Goal: Information Seeking & Learning: Learn about a topic

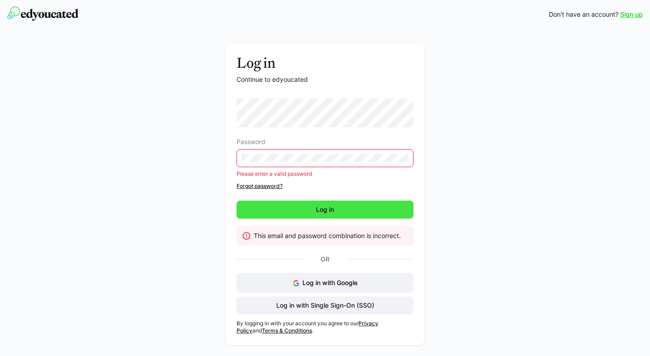
click at [368, 205] on span "Log in" at bounding box center [325, 209] width 177 height 18
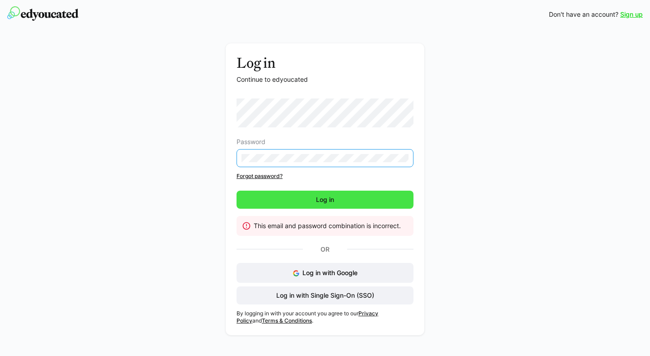
click at [329, 200] on span "Log in" at bounding box center [325, 199] width 21 height 9
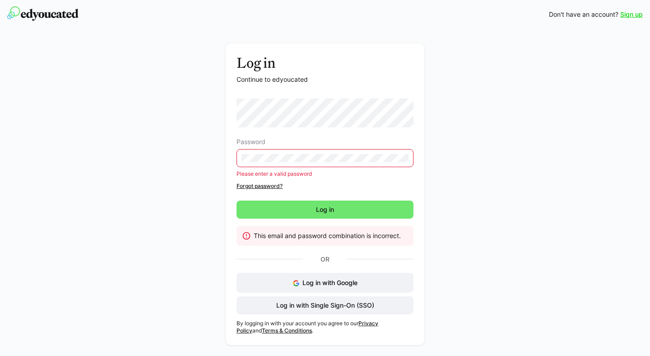
click at [269, 183] on link "Forgot password?" at bounding box center [325, 185] width 177 height 7
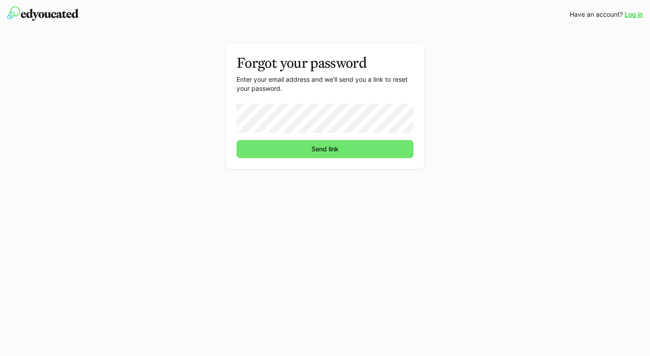
click at [237, 140] on button "Send link" at bounding box center [325, 149] width 177 height 18
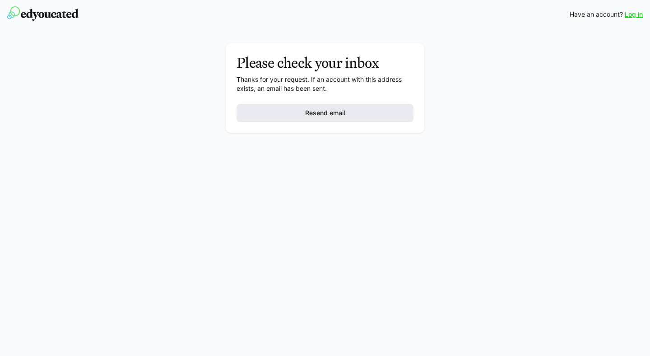
click at [356, 116] on span "Resend email" at bounding box center [325, 113] width 177 height 18
click at [47, 13] on img at bounding box center [42, 13] width 71 height 14
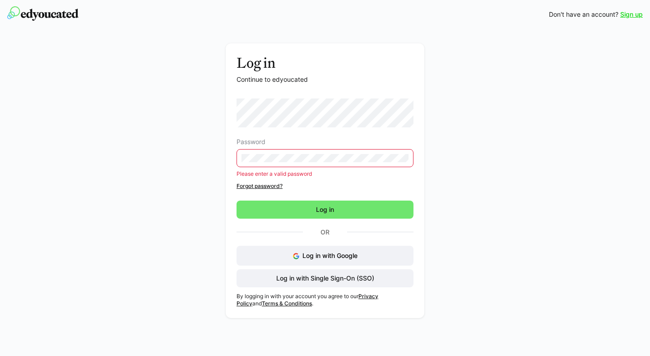
click at [291, 153] on eds-input at bounding box center [325, 158] width 177 height 18
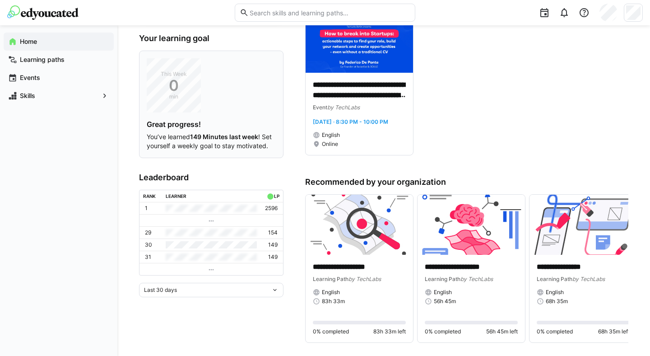
scroll to position [168, 0]
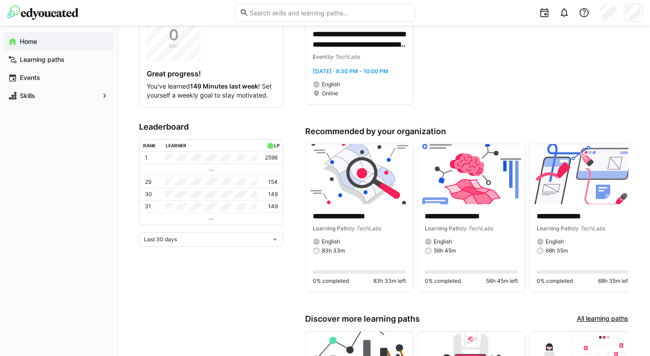
click at [212, 221] on eds-icon at bounding box center [211, 218] width 7 height 7
click at [210, 218] on eds-icon at bounding box center [211, 218] width 7 height 7
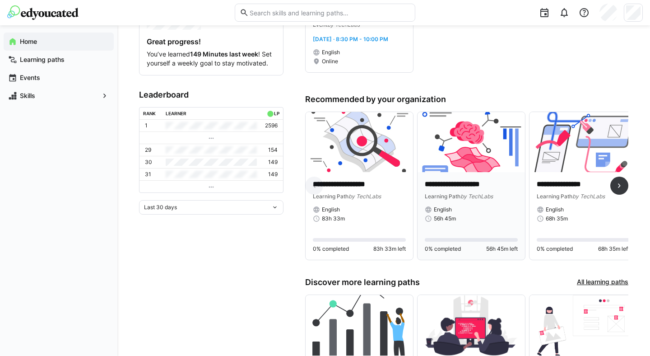
scroll to position [216, 0]
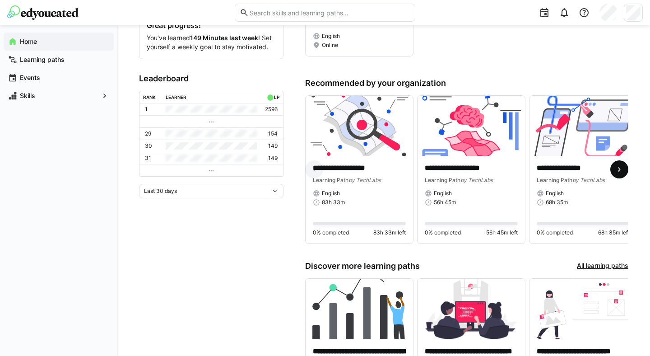
click at [623, 170] on eds-icon at bounding box center [619, 169] width 9 height 9
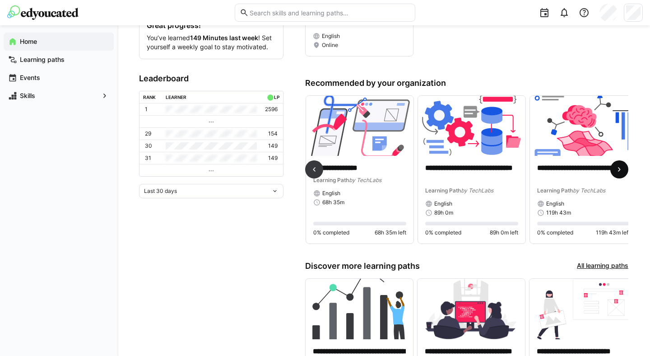
scroll to position [0, 224]
click at [623, 170] on eds-icon at bounding box center [619, 169] width 9 height 9
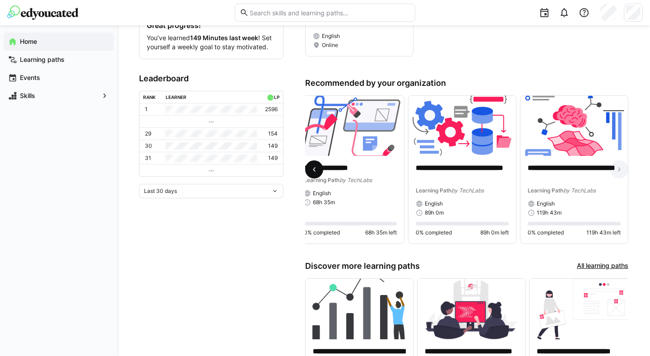
click at [314, 172] on eds-icon at bounding box center [314, 169] width 9 height 9
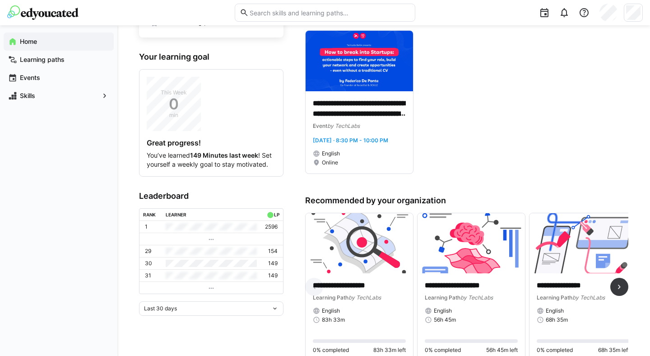
scroll to position [0, 0]
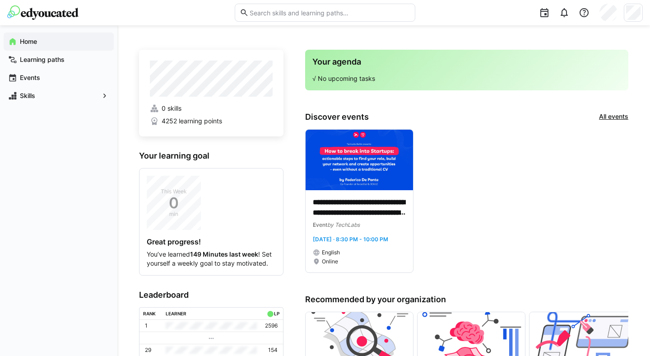
click at [350, 72] on div "Your agenda √ No upcoming tasks" at bounding box center [466, 70] width 323 height 41
click at [0, 0] on app-navigation-label "Learning paths" at bounding box center [0, 0] width 0 height 0
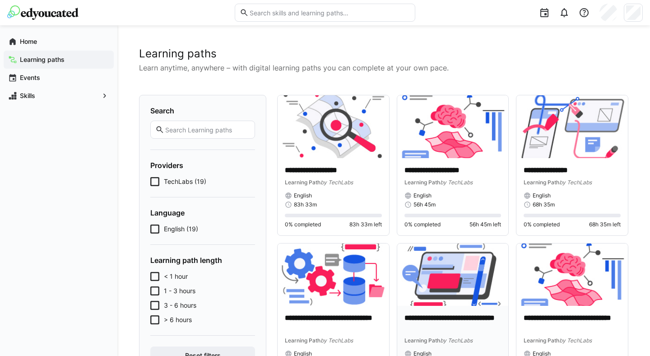
click at [502, 267] on img at bounding box center [453, 274] width 112 height 63
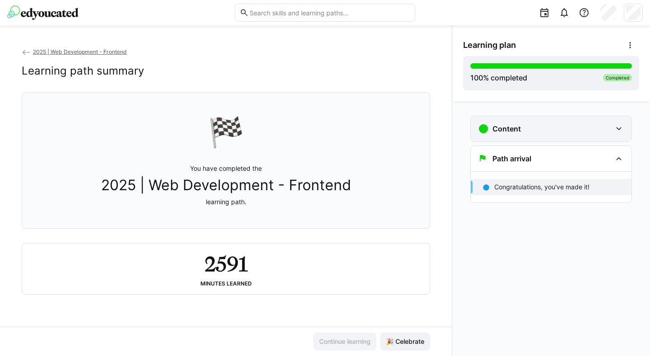
click at [592, 134] on div "Content" at bounding box center [551, 128] width 161 height 25
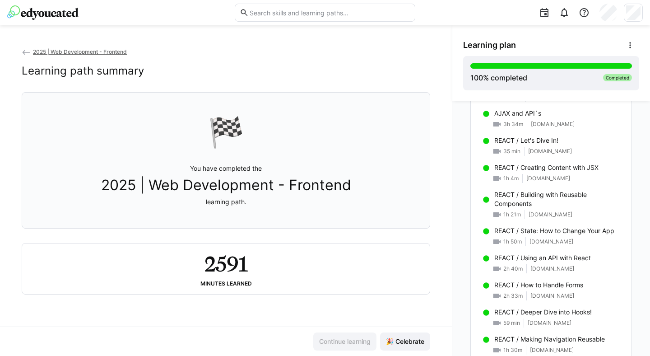
scroll to position [847, 0]
